Goal: Transaction & Acquisition: Purchase product/service

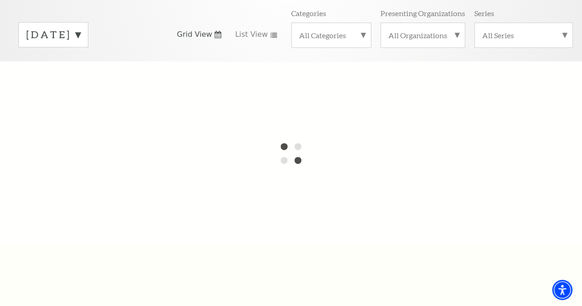
scroll to position [128, 0]
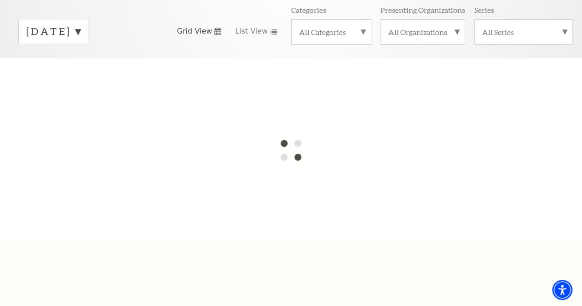
click at [563, 33] on label "All Series" at bounding box center [523, 32] width 83 height 10
click at [564, 35] on label "All Series" at bounding box center [523, 33] width 83 height 12
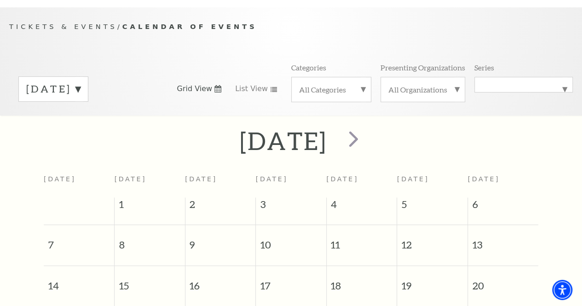
scroll to position [68, 0]
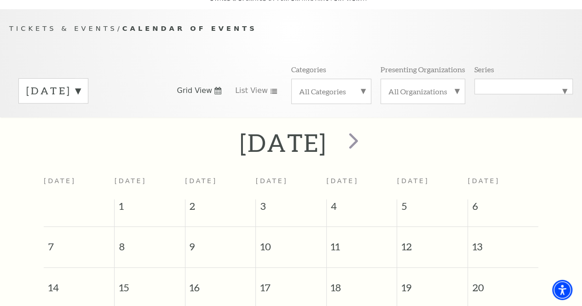
click at [562, 87] on label "All Series" at bounding box center [523, 87] width 83 height 0
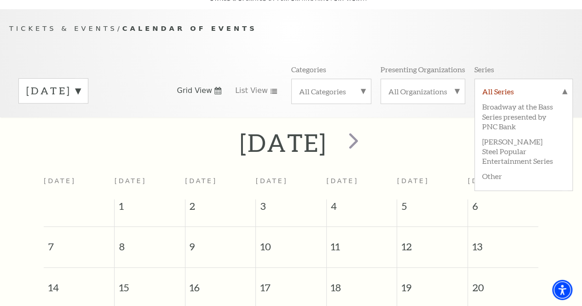
click at [564, 93] on label "All Series" at bounding box center [523, 93] width 83 height 12
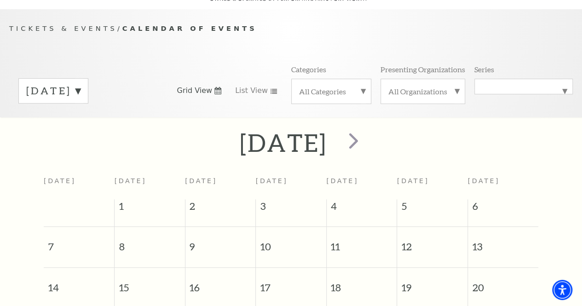
click at [456, 94] on label "All Organizations" at bounding box center [423, 92] width 69 height 10
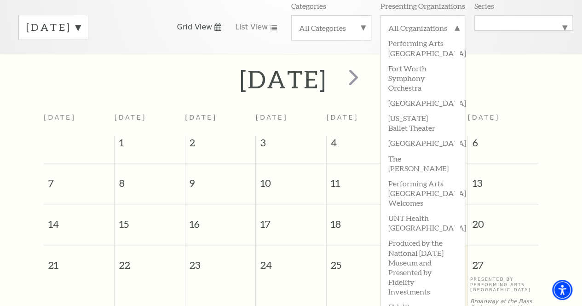
scroll to position [139, 0]
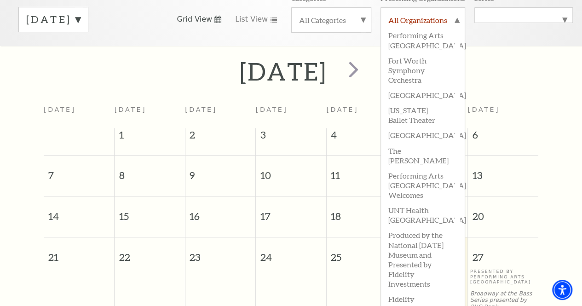
click at [454, 24] on label "All Organizations" at bounding box center [423, 21] width 69 height 12
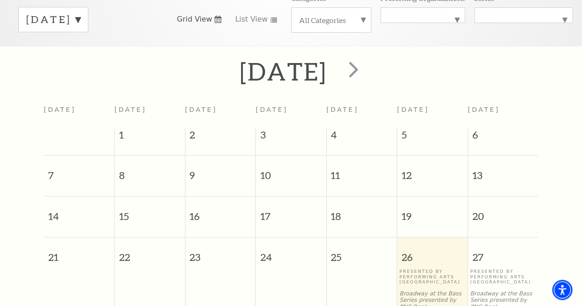
click at [359, 23] on label "All Categories" at bounding box center [331, 20] width 65 height 10
click at [556, 58] on div "September 2025" at bounding box center [291, 71] width 582 height 33
click at [561, 45] on div "September 2025 Grid View List View Categories All Categories Broadway Ballet Co…" at bounding box center [291, 19] width 564 height 52
click at [362, 23] on label "All Categories" at bounding box center [331, 21] width 65 height 12
click at [565, 15] on label "All Series" at bounding box center [523, 15] width 83 height 0
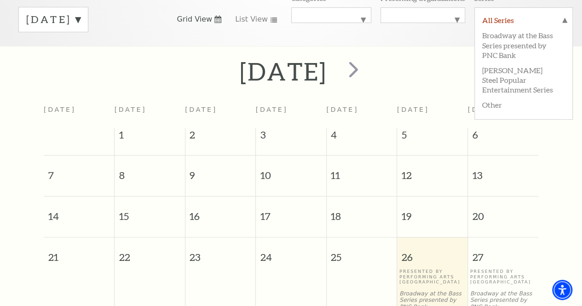
click at [565, 22] on label "All Series" at bounding box center [523, 21] width 83 height 12
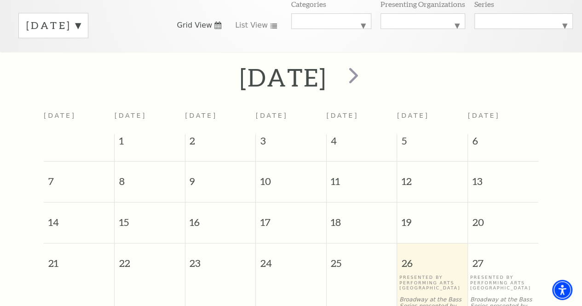
scroll to position [121, 0]
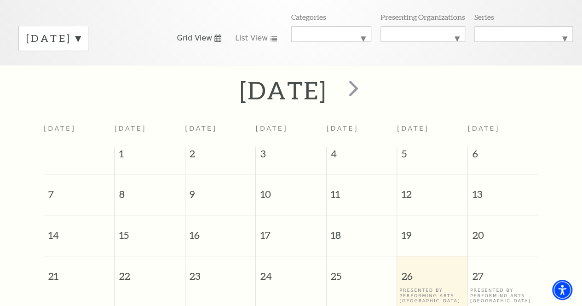
click at [81, 41] on label "September 2025" at bounding box center [53, 38] width 54 height 14
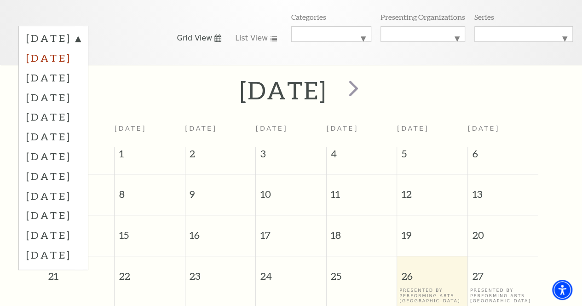
click at [73, 63] on label "October 2025" at bounding box center [53, 58] width 54 height 20
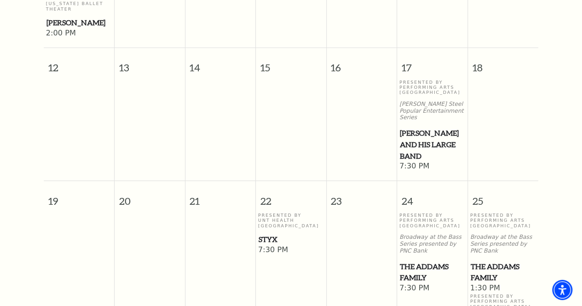
scroll to position [491, 0]
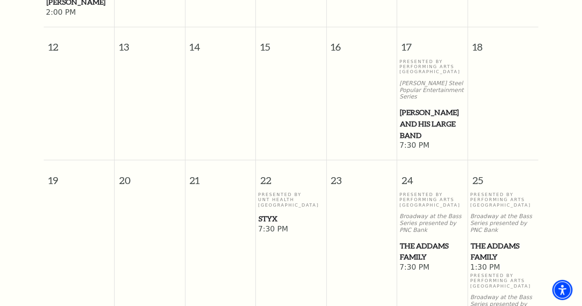
click at [417, 110] on span "[PERSON_NAME] and his Large Band" at bounding box center [432, 124] width 65 height 34
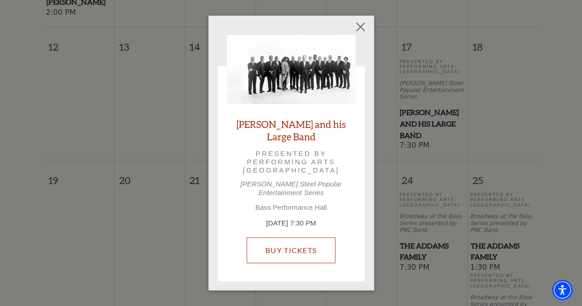
click at [295, 242] on link "Buy Tickets" at bounding box center [291, 251] width 89 height 26
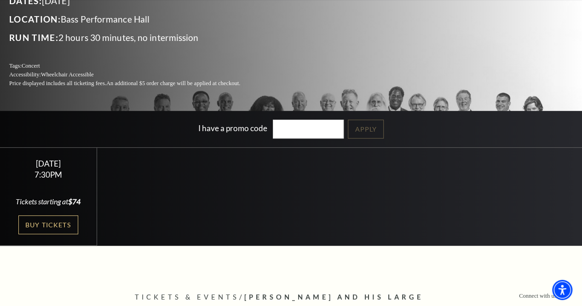
scroll to position [149, 0]
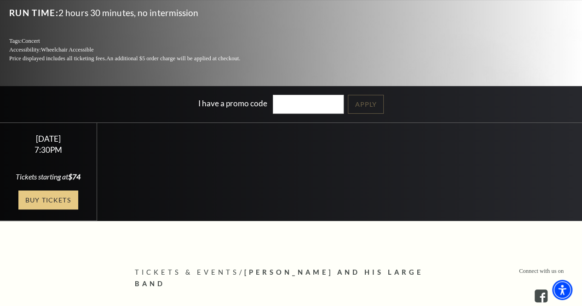
click at [50, 203] on link "Buy Tickets" at bounding box center [48, 200] width 60 height 19
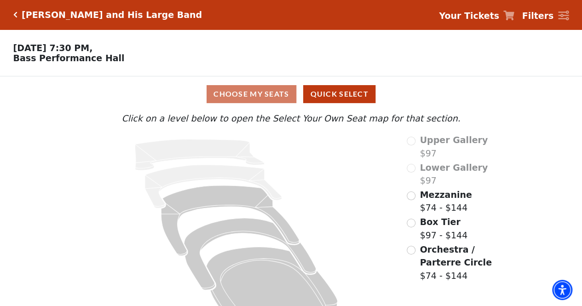
scroll to position [29, 0]
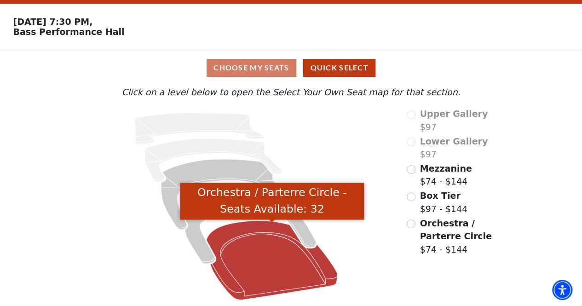
click at [272, 260] on icon "Orchestra / Parterre Circle - Seats Available: 32" at bounding box center [272, 260] width 131 height 79
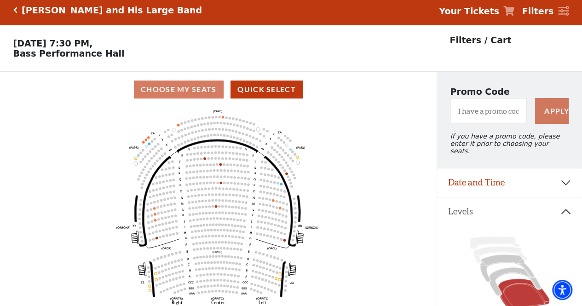
scroll to position [0, 0]
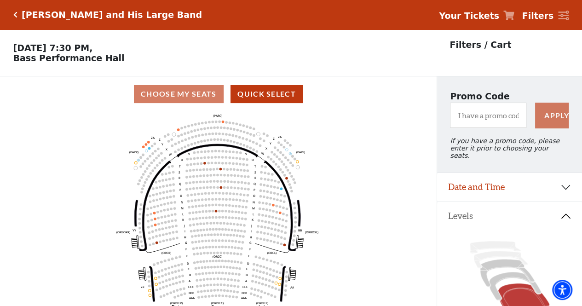
click at [14, 14] on icon "Click here to go back to filters" at bounding box center [15, 15] width 4 height 6
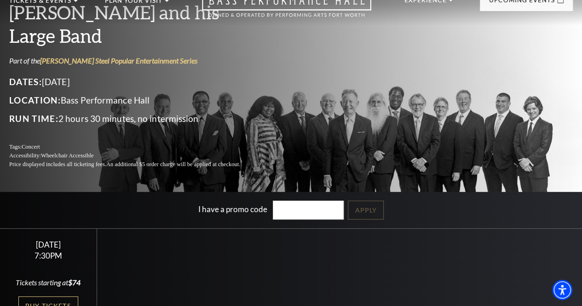
scroll to position [92, 0]
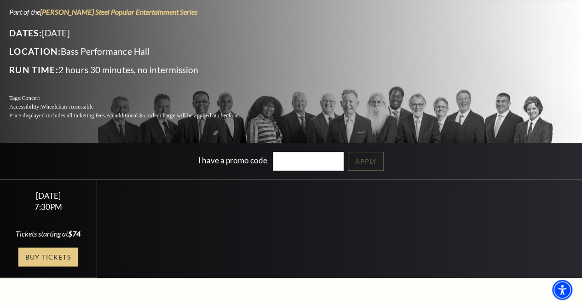
click at [46, 261] on link "Buy Tickets" at bounding box center [48, 257] width 60 height 19
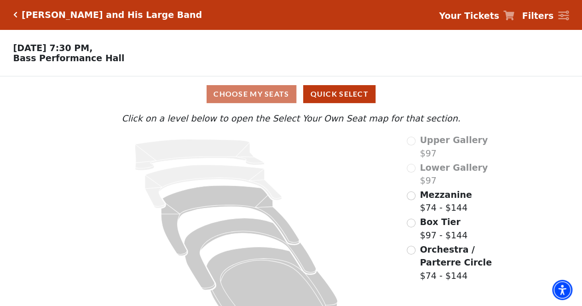
scroll to position [29, 0]
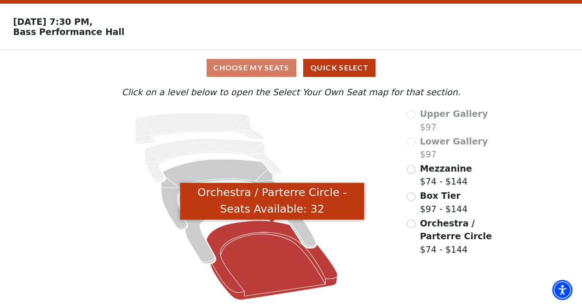
click at [272, 261] on icon "Orchestra / Parterre Circle - Seats Available: 32" at bounding box center [272, 260] width 131 height 79
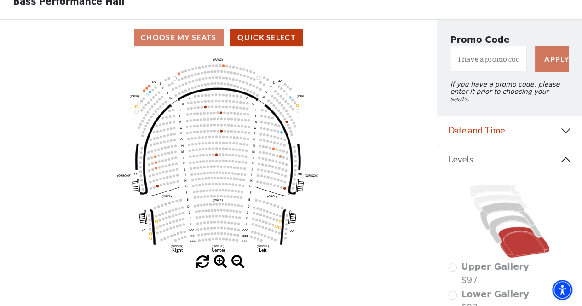
scroll to position [0, 0]
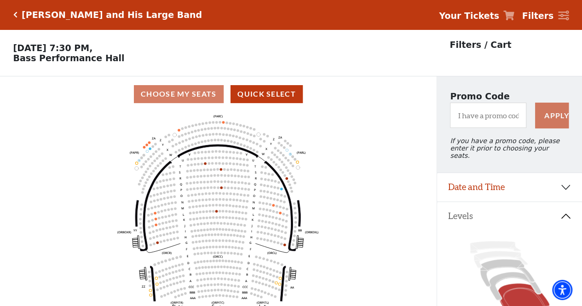
click at [16, 15] on icon "Click here to go back to filters" at bounding box center [15, 15] width 4 height 6
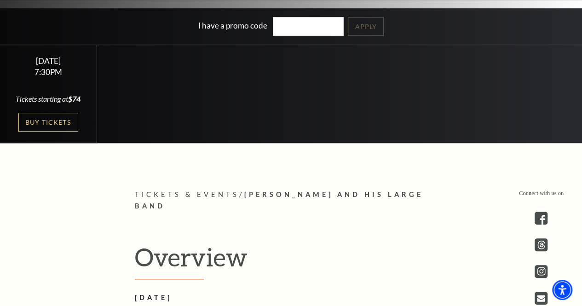
scroll to position [230, 0]
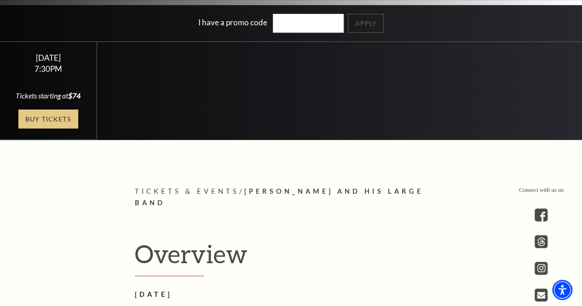
click at [40, 121] on link "Buy Tickets" at bounding box center [48, 119] width 60 height 19
click at [42, 122] on link "Buy Tickets" at bounding box center [48, 119] width 60 height 19
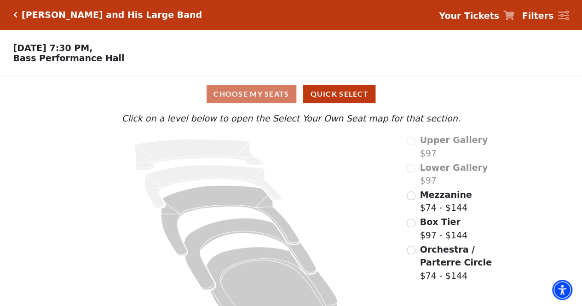
scroll to position [29, 0]
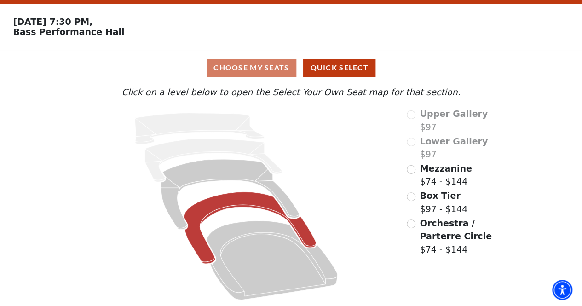
click at [226, 202] on icon at bounding box center [250, 228] width 132 height 72
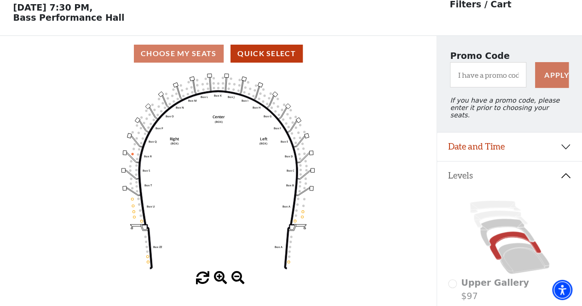
scroll to position [42, 0]
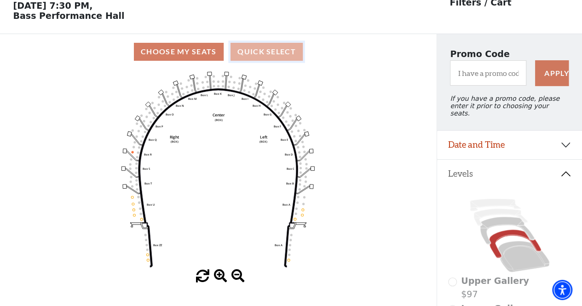
click at [262, 55] on button "Quick Select" at bounding box center [267, 52] width 72 height 18
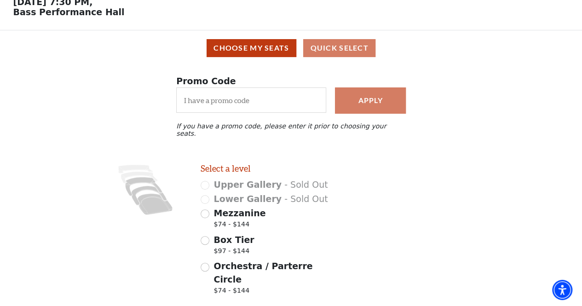
scroll to position [92, 0]
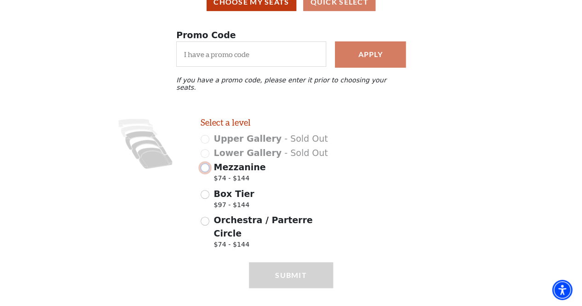
click at [205, 165] on input "Mezzanine $74 - $144" at bounding box center [205, 167] width 9 height 9
radio input "true"
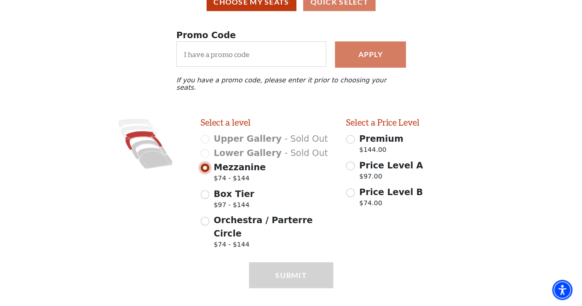
click at [205, 165] on input "Mezzanine $74 - $144" at bounding box center [205, 167] width 9 height 9
click at [204, 193] on input "Box Tier $97 - $144" at bounding box center [205, 194] width 9 height 9
radio input "true"
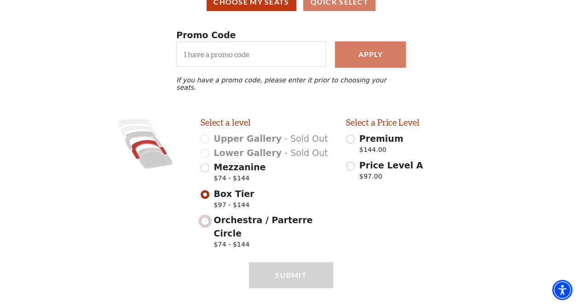
click at [204, 219] on input "Orchestra / Parterre Circle $74 - $144" at bounding box center [205, 221] width 9 height 9
radio input "true"
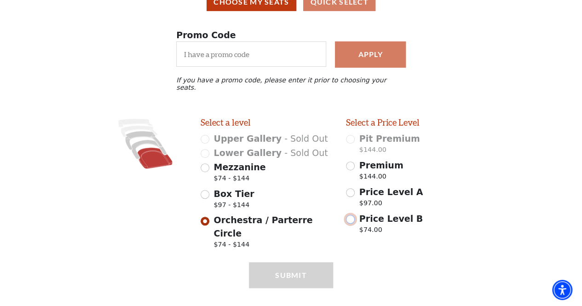
click at [353, 218] on input "Price Level B $74.00" at bounding box center [350, 219] width 9 height 9
radio input "true"
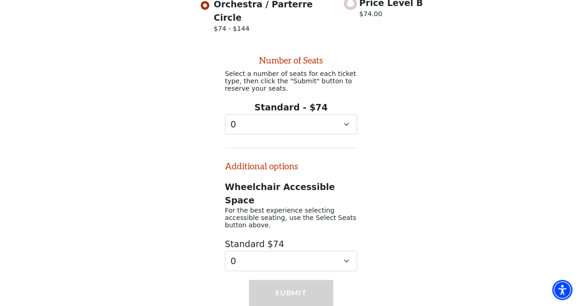
scroll to position [310, 0]
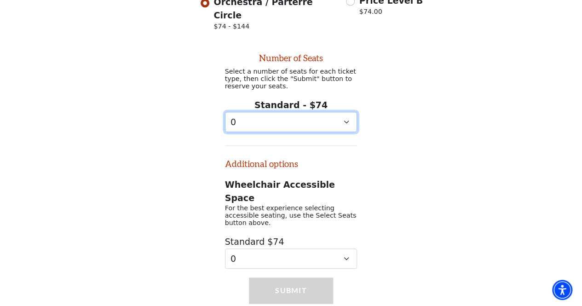
click at [347, 112] on select "0 1 2 3 4 5 6 7 8 9" at bounding box center [291, 122] width 133 height 21
select select "2"
click at [225, 112] on select "0 1 2 3 4 5 6 7 8 9" at bounding box center [291, 122] width 133 height 21
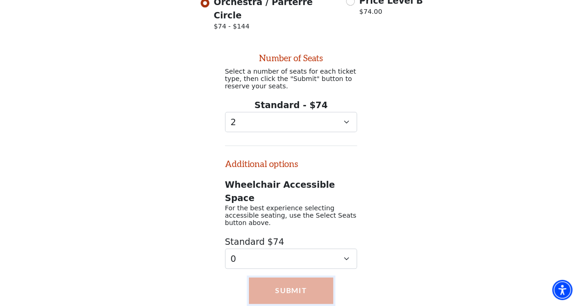
click at [296, 278] on button "Submit" at bounding box center [291, 291] width 84 height 26
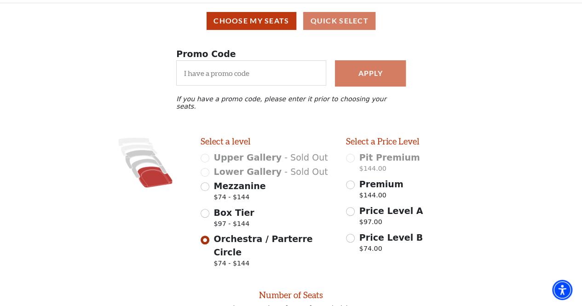
scroll to position [92, 0]
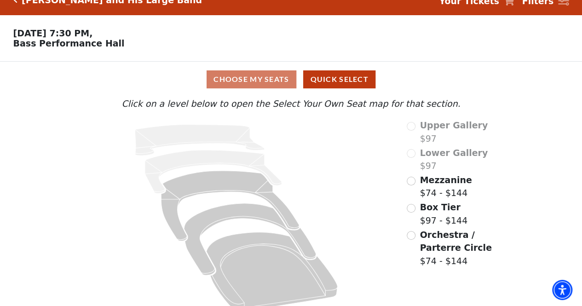
scroll to position [29, 0]
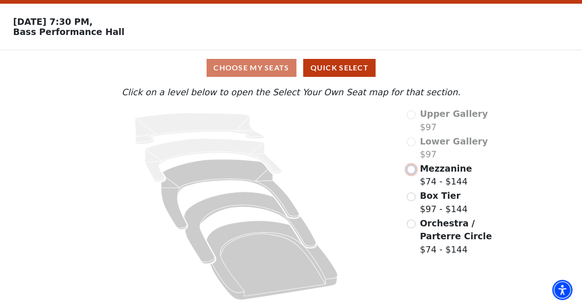
click at [413, 169] on input "Mezzanine$74 - $144\a" at bounding box center [411, 169] width 9 height 9
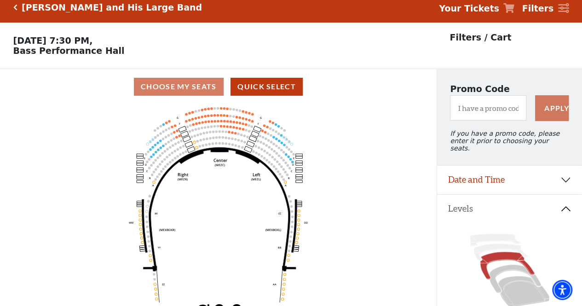
scroll to position [0, 0]
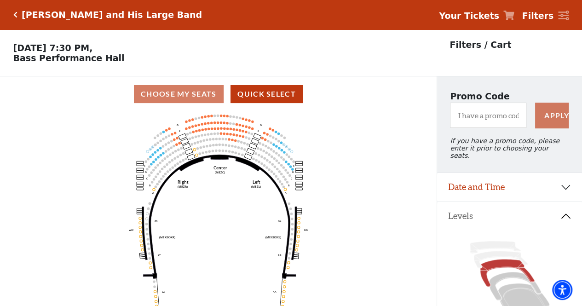
click at [513, 14] on icon at bounding box center [509, 16] width 11 height 10
click at [515, 14] on icon at bounding box center [509, 16] width 11 height 10
click at [466, 18] on strong "Your Tickets" at bounding box center [469, 16] width 60 height 10
click at [15, 14] on icon "Click here to go back to filters" at bounding box center [15, 15] width 4 height 6
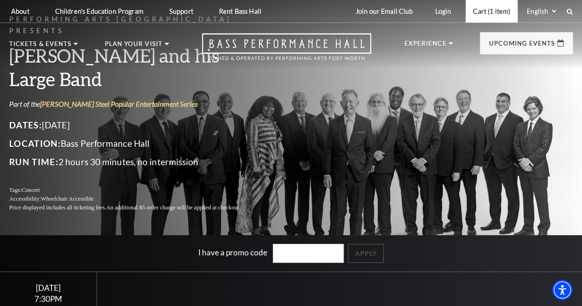
click at [481, 9] on link "Cart (1 item)" at bounding box center [492, 11] width 52 height 23
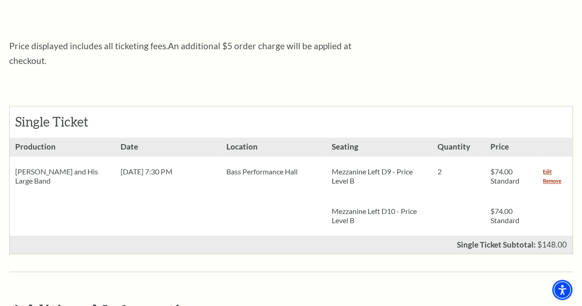
scroll to position [384, 0]
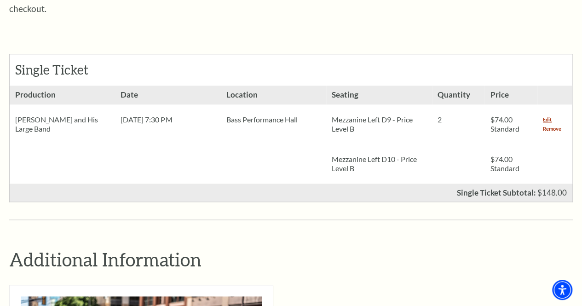
click at [555, 124] on link "Remove" at bounding box center [552, 128] width 18 height 9
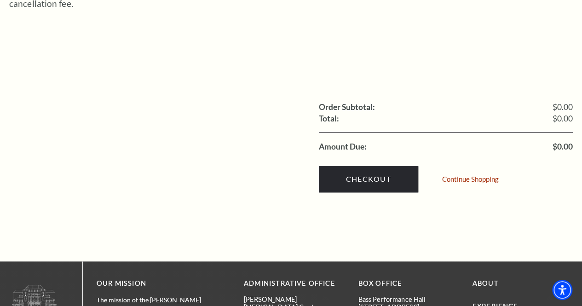
scroll to position [368, 0]
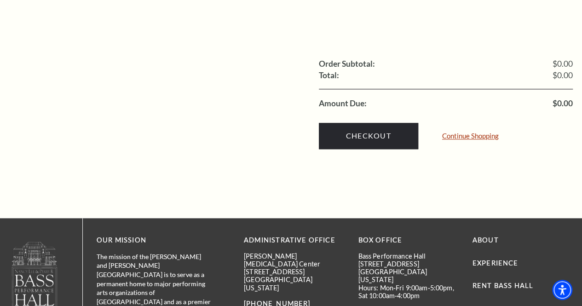
click at [471, 133] on link "Continue Shopping" at bounding box center [470, 136] width 57 height 7
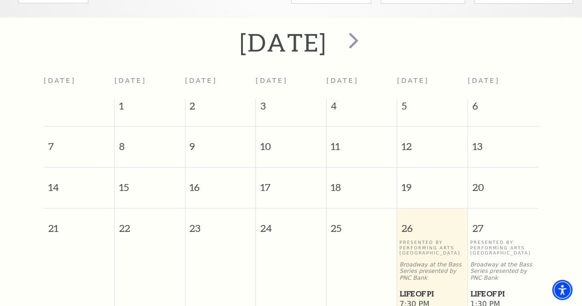
scroll to position [145, 0]
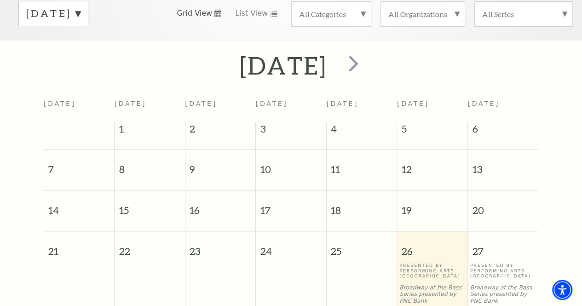
click at [81, 15] on label "[DATE]" at bounding box center [53, 13] width 54 height 14
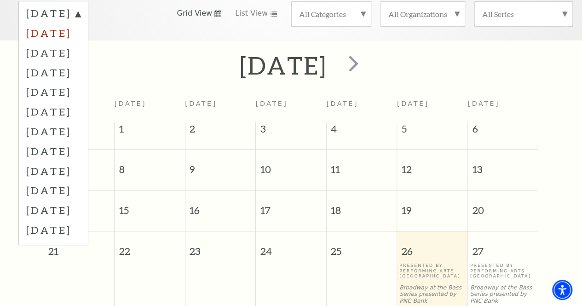
click at [74, 37] on label "[DATE]" at bounding box center [53, 33] width 54 height 20
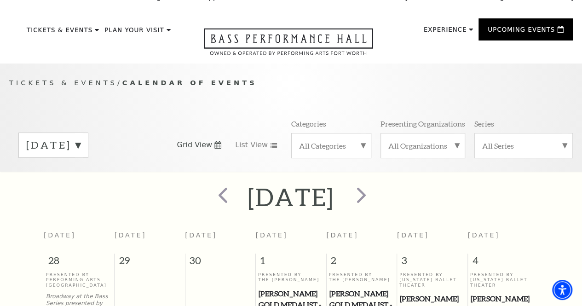
scroll to position [0, 0]
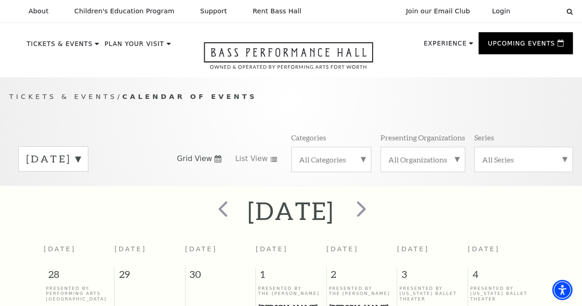
click at [81, 165] on label "[DATE]" at bounding box center [53, 159] width 54 height 14
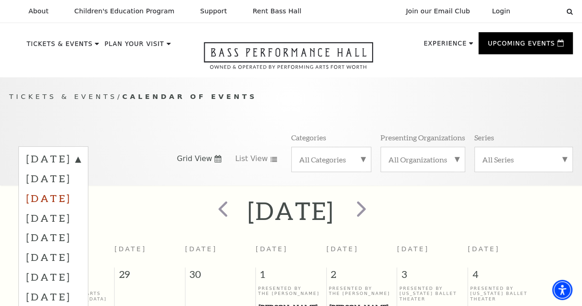
click at [51, 204] on label "[DATE]" at bounding box center [53, 198] width 54 height 20
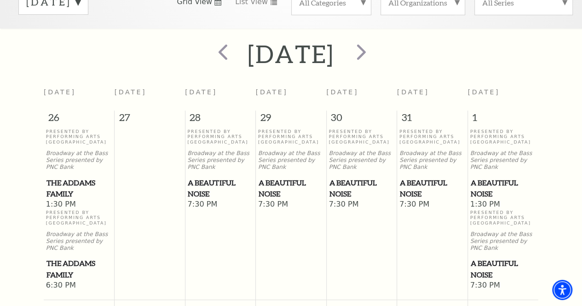
scroll to position [139, 0]
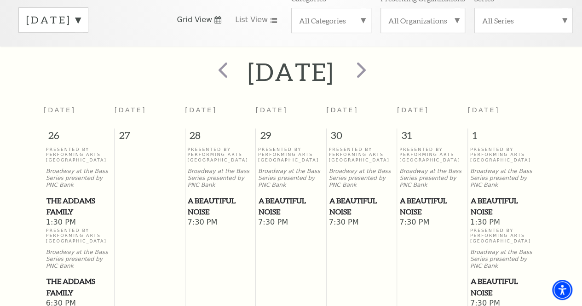
click at [81, 23] on label "November 2025" at bounding box center [53, 20] width 54 height 14
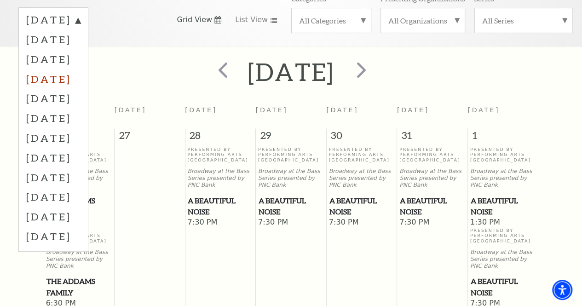
click at [63, 84] on label "December 2025" at bounding box center [53, 79] width 54 height 20
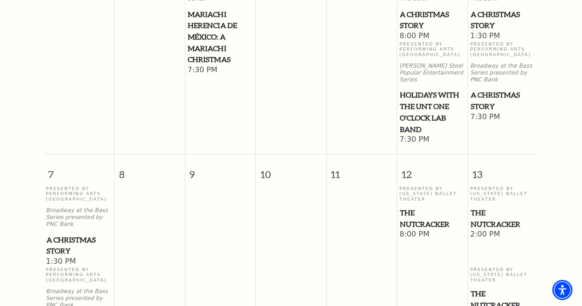
scroll to position [24, 0]
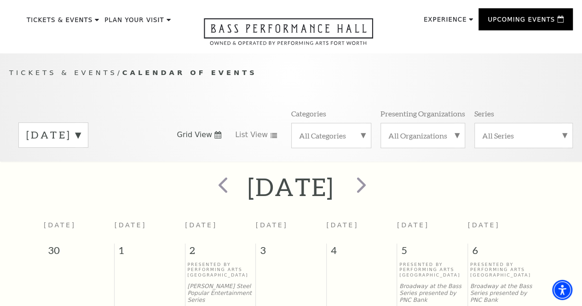
click at [81, 139] on label "December 2025" at bounding box center [53, 135] width 54 height 14
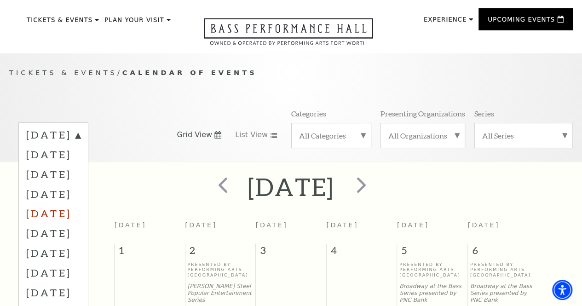
click at [68, 218] on label "January 2026" at bounding box center [53, 213] width 54 height 20
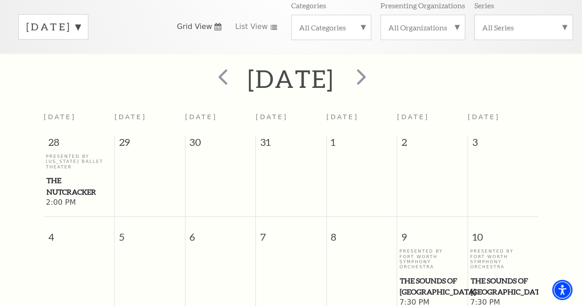
scroll to position [116, 0]
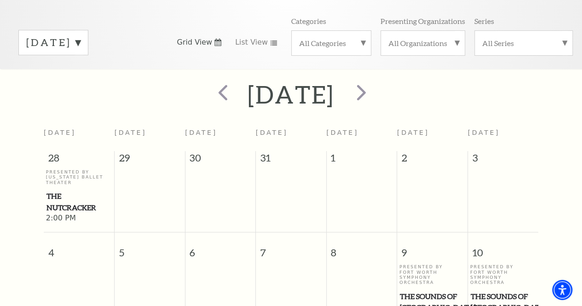
click at [81, 46] on label "January 2026" at bounding box center [53, 42] width 54 height 14
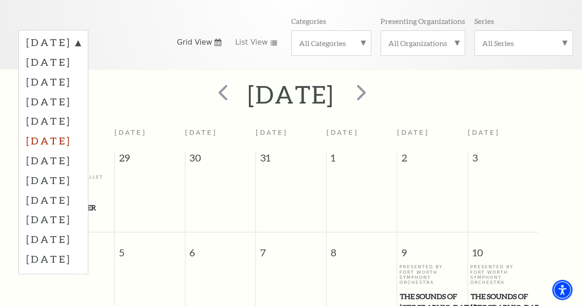
click at [77, 146] on label "February 2026" at bounding box center [53, 141] width 54 height 20
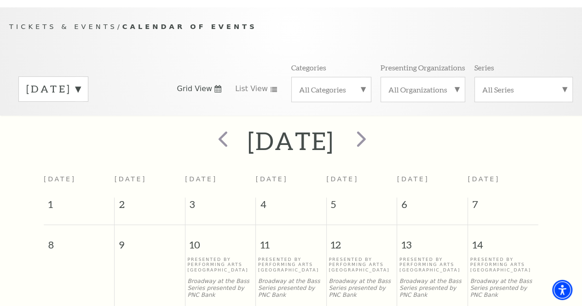
scroll to position [0, 0]
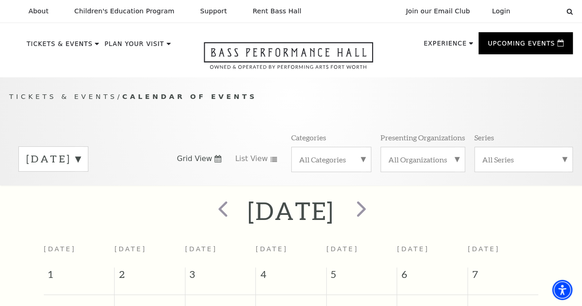
click at [81, 163] on label "February 2026" at bounding box center [53, 159] width 54 height 14
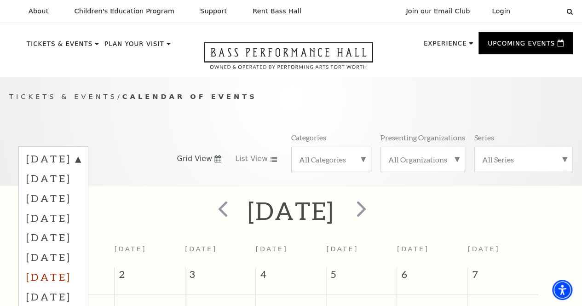
click at [71, 281] on label "March 2026" at bounding box center [53, 277] width 54 height 20
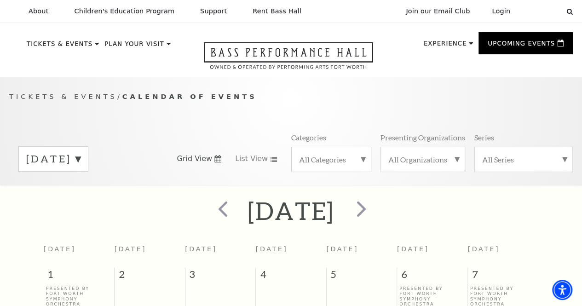
click at [81, 163] on label "March 2026" at bounding box center [53, 159] width 54 height 14
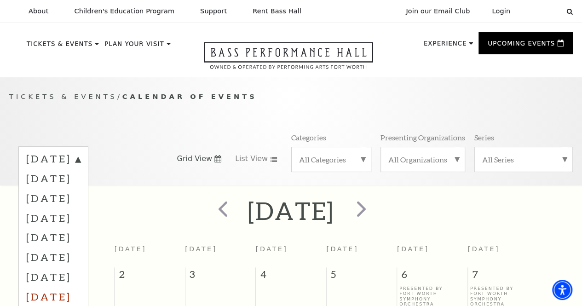
click at [55, 299] on label "April 2026" at bounding box center [53, 297] width 54 height 20
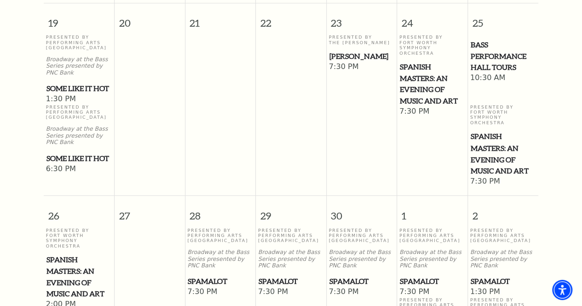
scroll to position [726, 0]
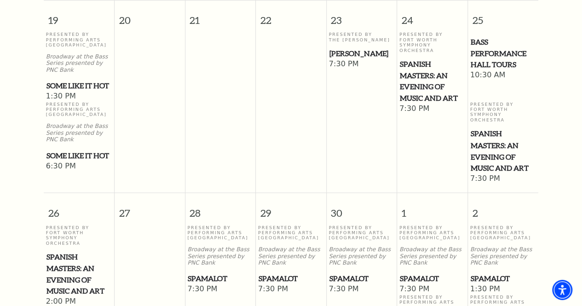
click at [416, 89] on span "Spanish Masters: An Evening of Music and Art" at bounding box center [432, 81] width 65 height 46
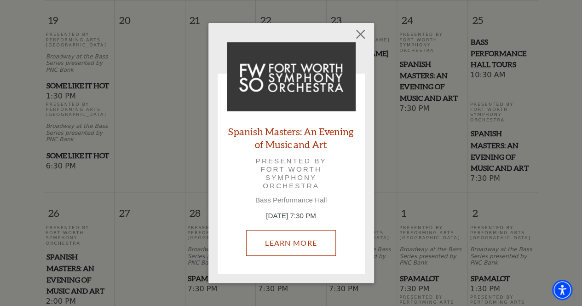
click at [286, 244] on link "Learn More" at bounding box center [291, 243] width 90 height 26
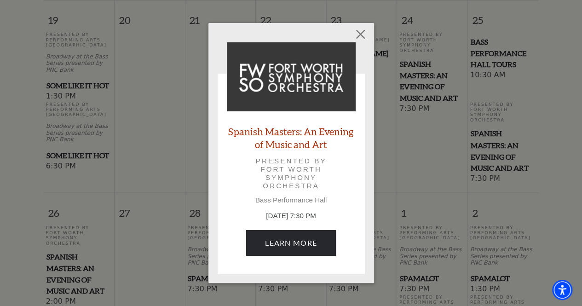
click at [318, 130] on link "Spanish Masters: An Evening of Music and Art" at bounding box center [291, 137] width 129 height 25
